Goal: Task Accomplishment & Management: Manage account settings

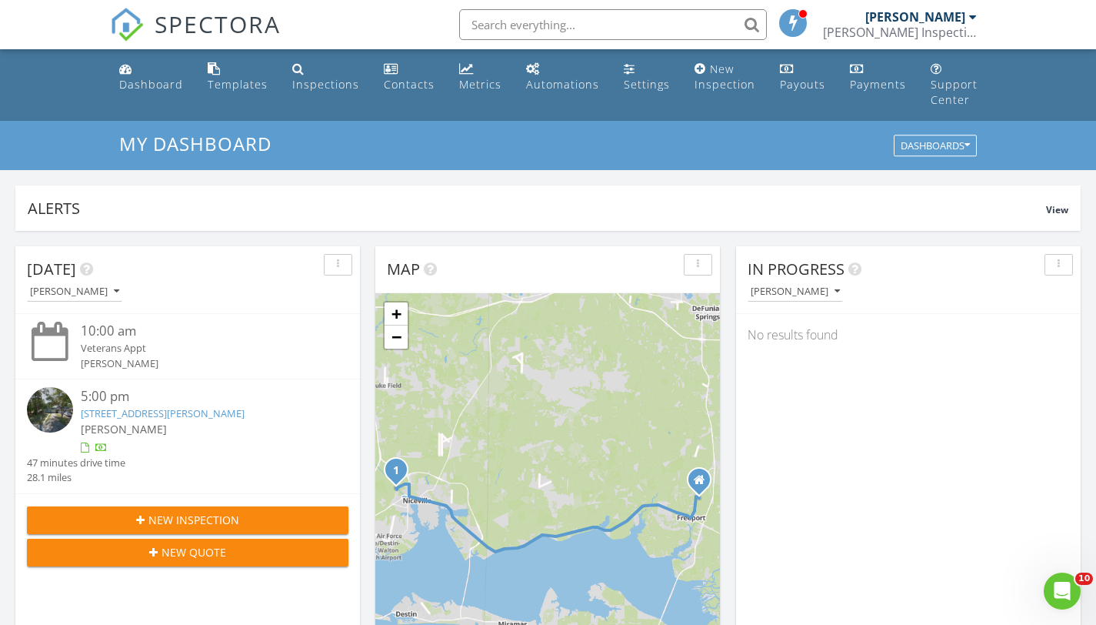
scroll to position [1424, 1120]
click at [849, 351] on link "[STREET_ADDRESS][PERSON_NAME]" at bounding box center [857, 348] width 164 height 14
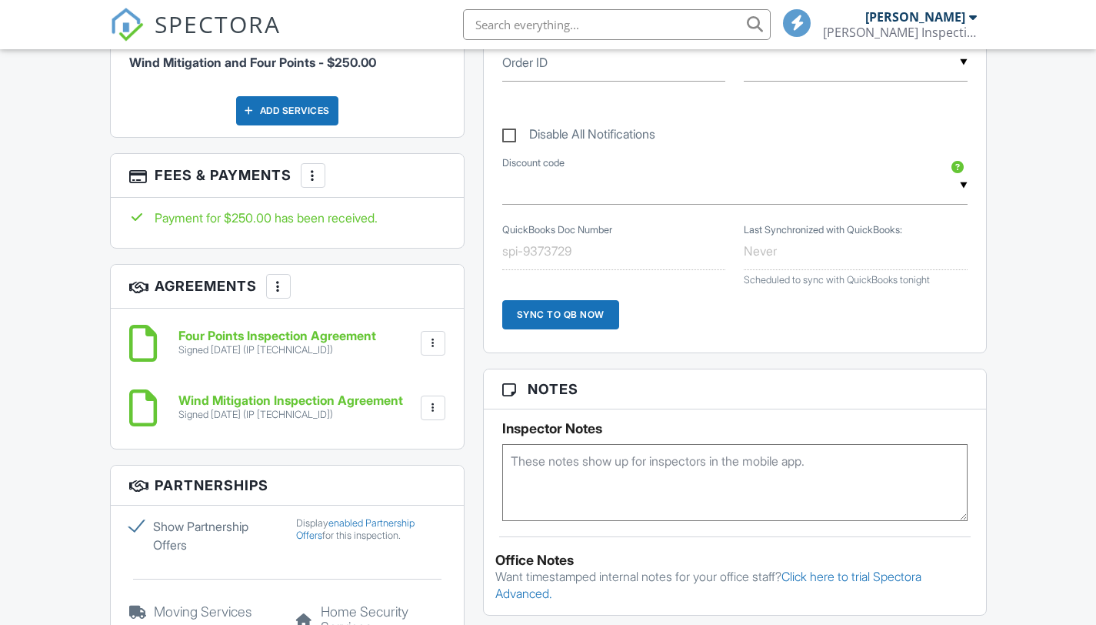
scroll to position [965, 0]
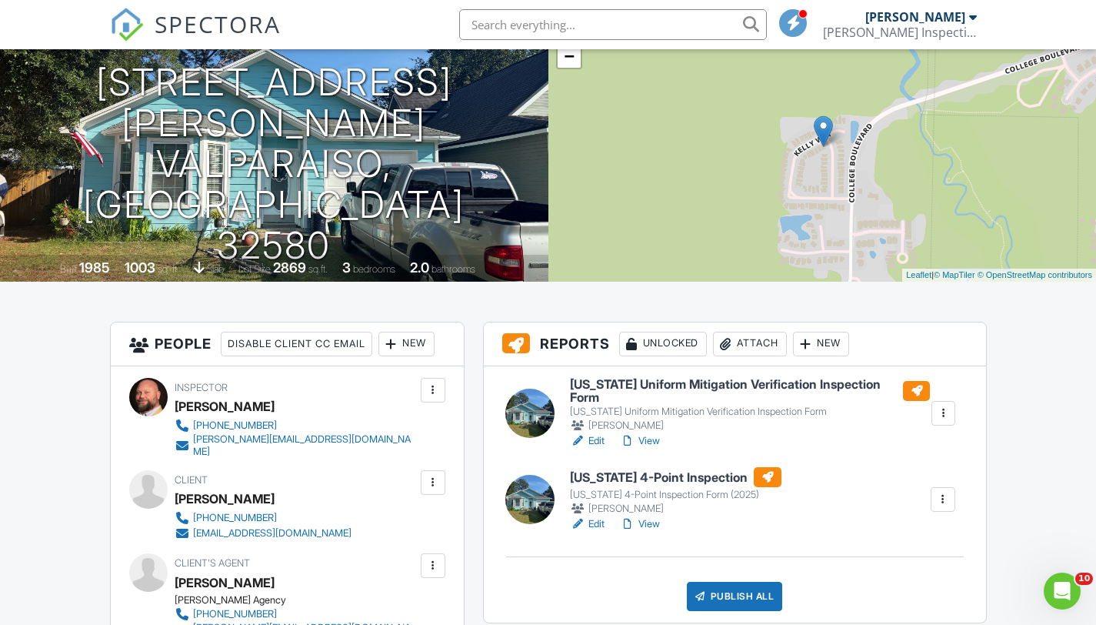
scroll to position [148, 0]
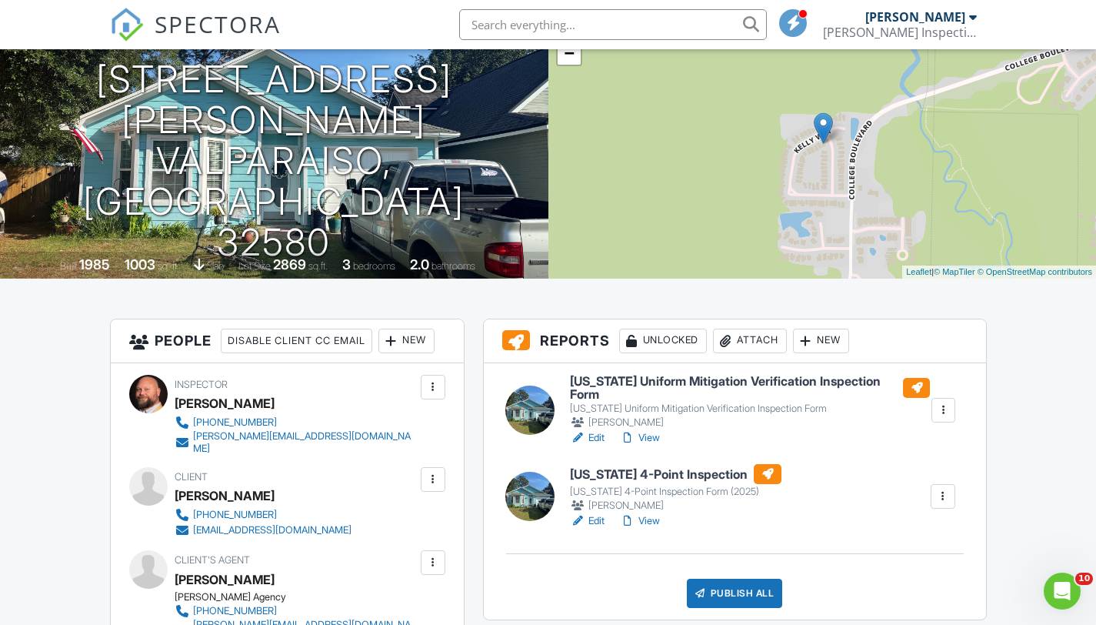
click at [595, 529] on link "Edit" at bounding box center [587, 520] width 35 height 15
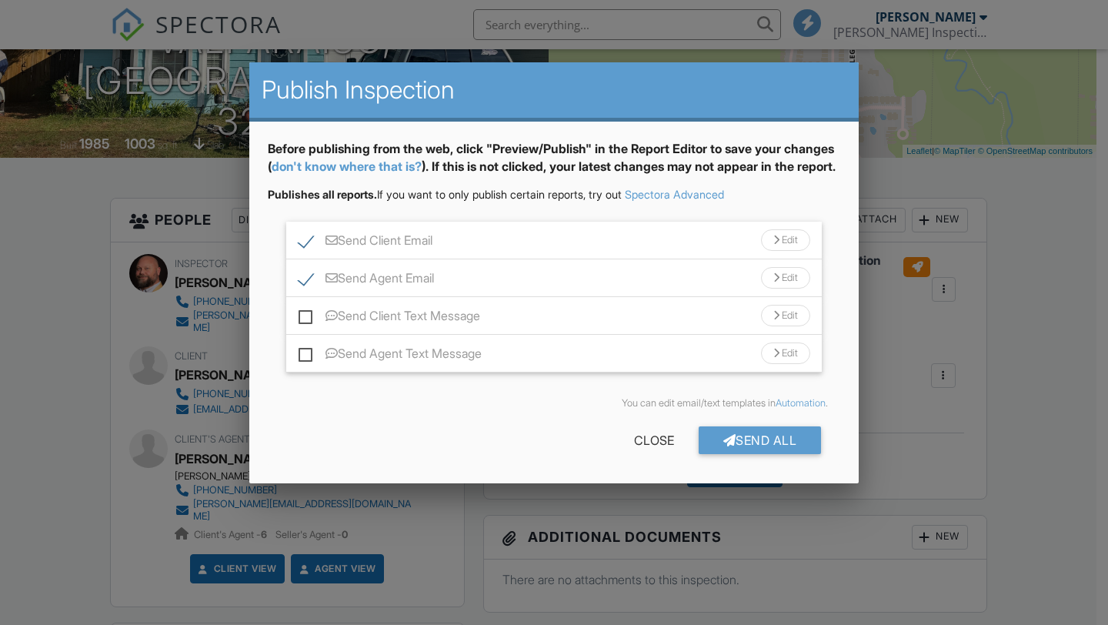
scroll to position [269, 0]
click at [737, 454] on div "Send All" at bounding box center [760, 440] width 123 height 28
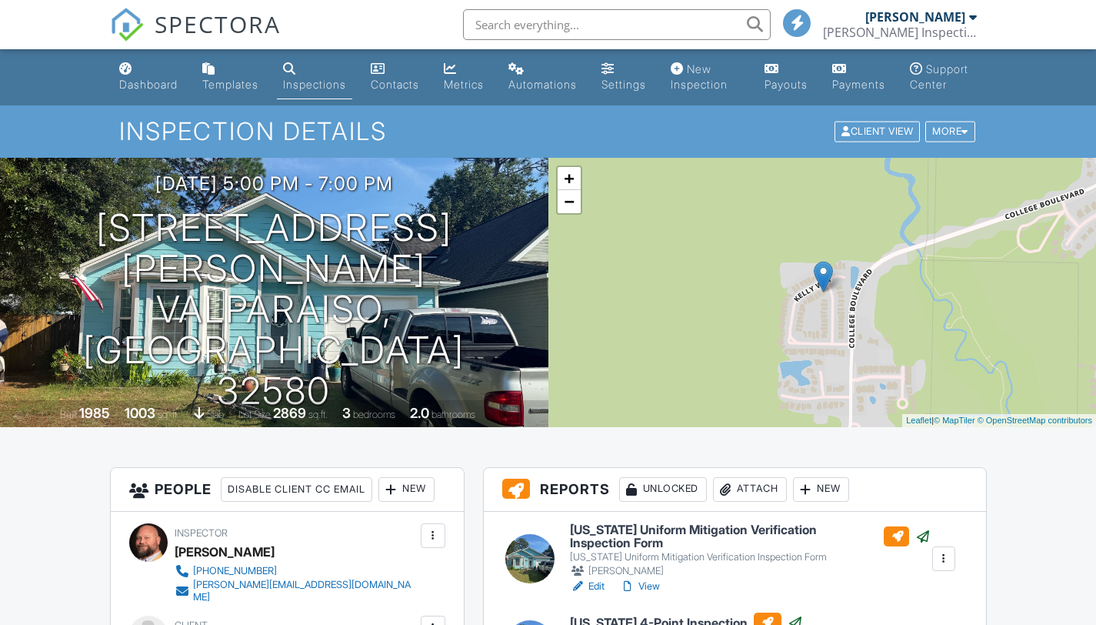
click at [125, 76] on link "Dashboard" at bounding box center [148, 77] width 71 height 44
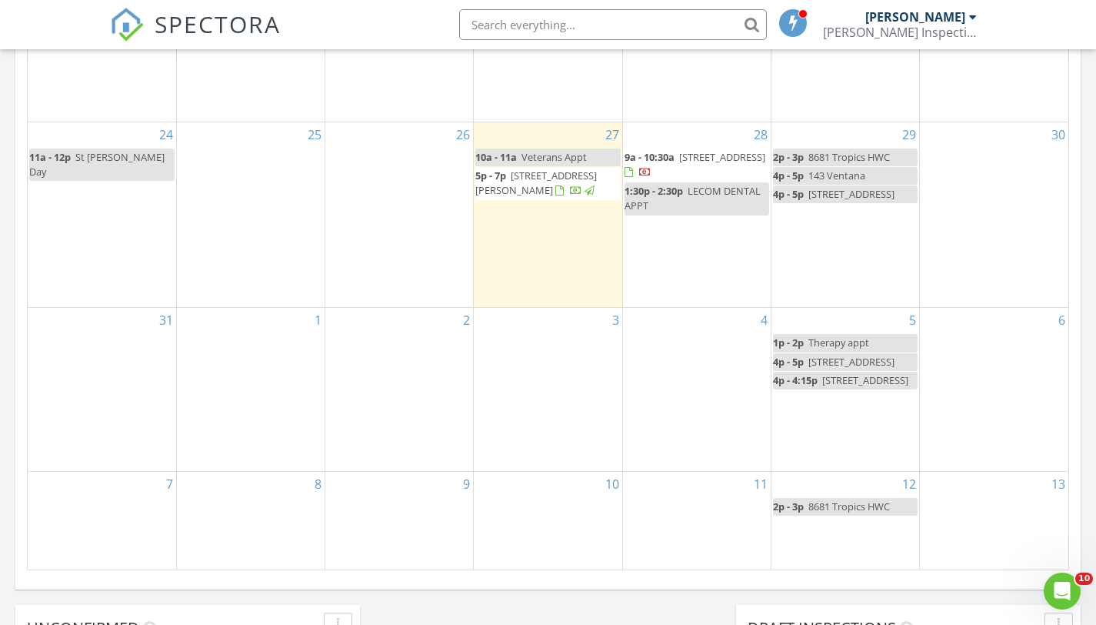
scroll to position [872, 0]
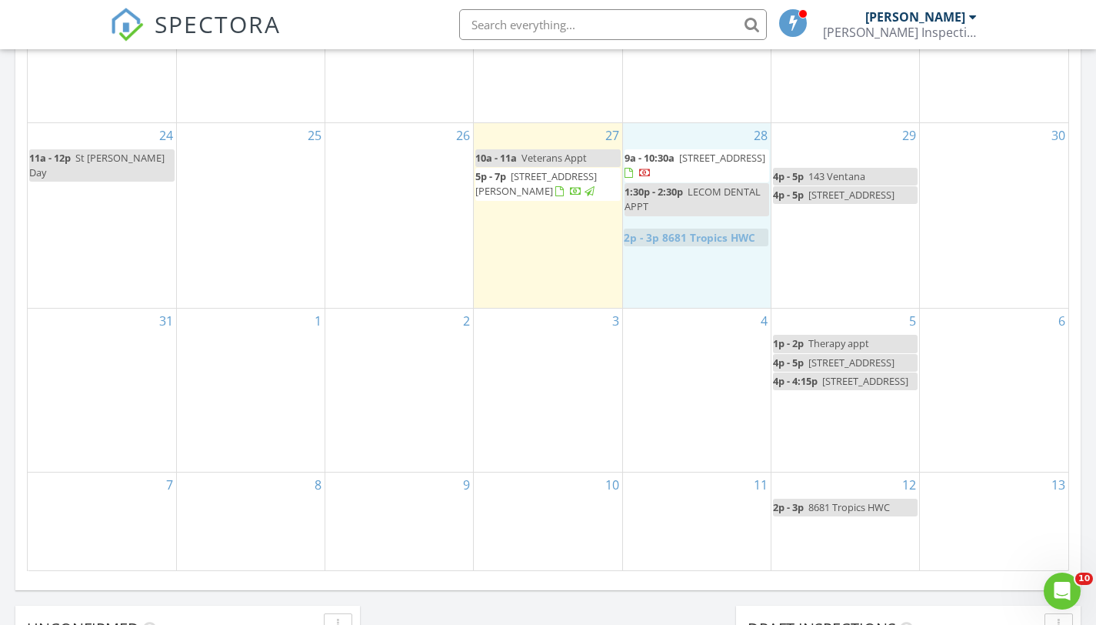
drag, startPoint x: 826, startPoint y: 158, endPoint x: 676, endPoint y: 238, distance: 169.0
click at [676, 238] on body "SPECTORA Tim Dailey Dailey Inspections Role: Inspector Change Role Dashboard Ne…" at bounding box center [548, 226] width 1096 height 2196
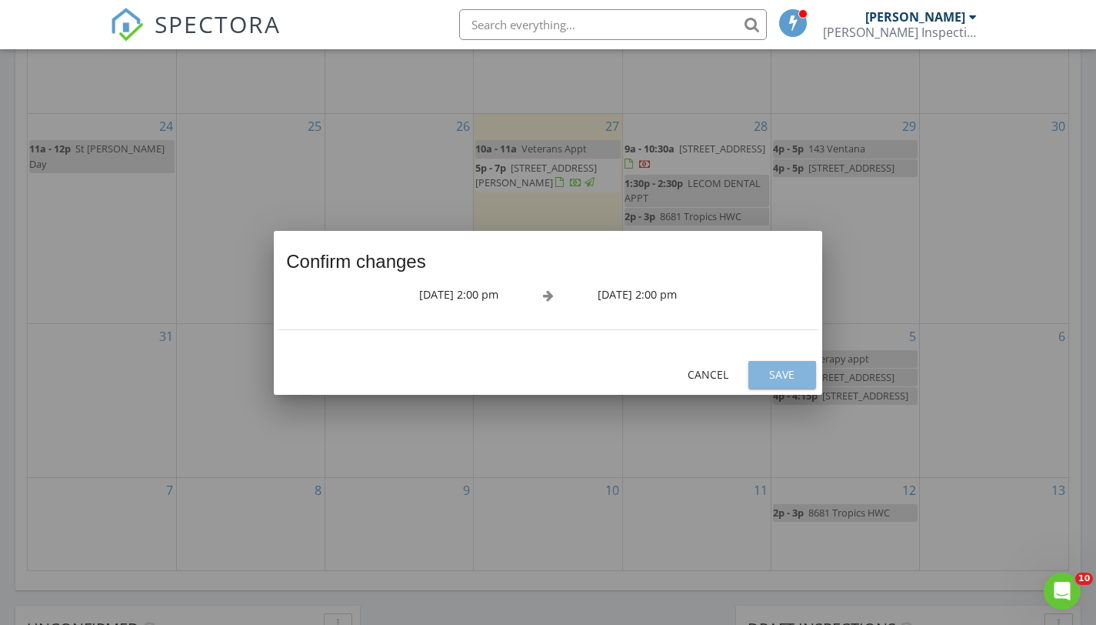
click at [784, 369] on div "Save" at bounding box center [782, 374] width 43 height 16
